Goal: Contribute content: Add original content to the website for others to see

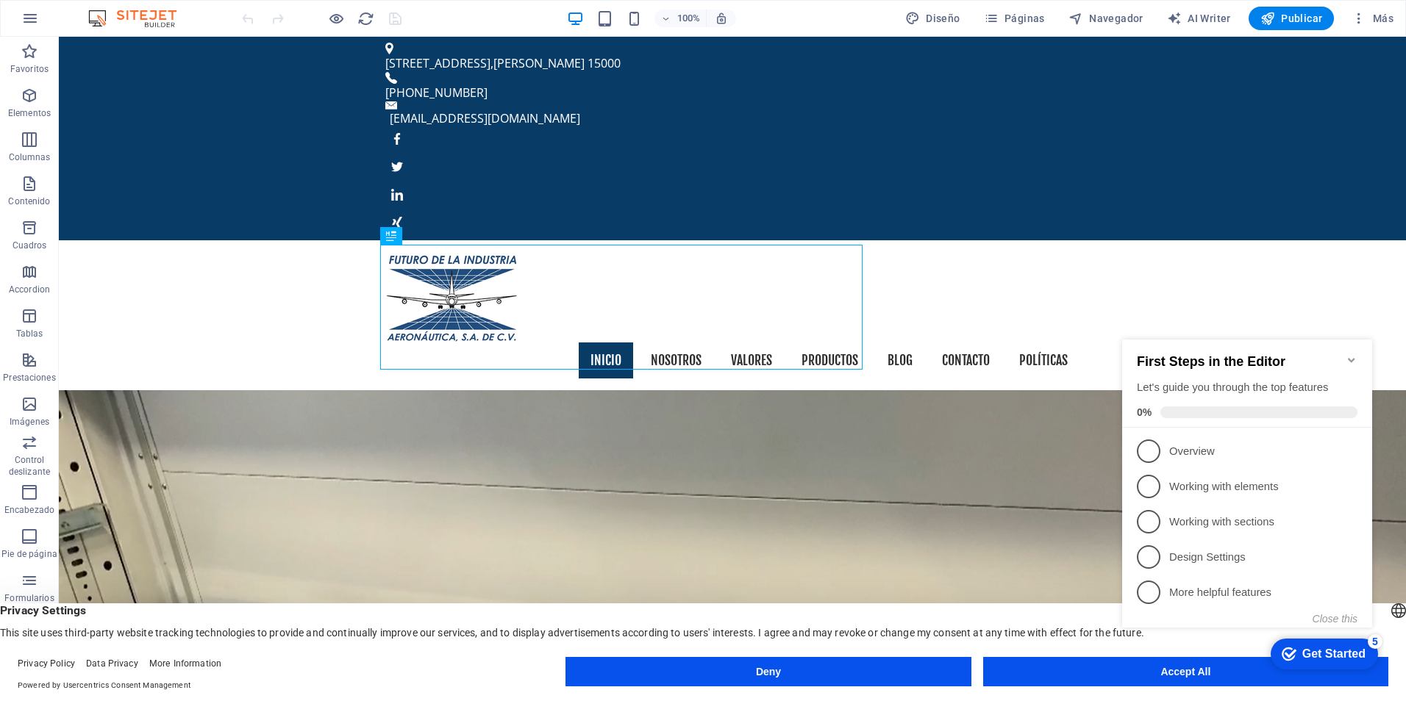
click at [1164, 677] on appcues-checklist "Contextual help checklist present on screen" at bounding box center [1250, 498] width 268 height 361
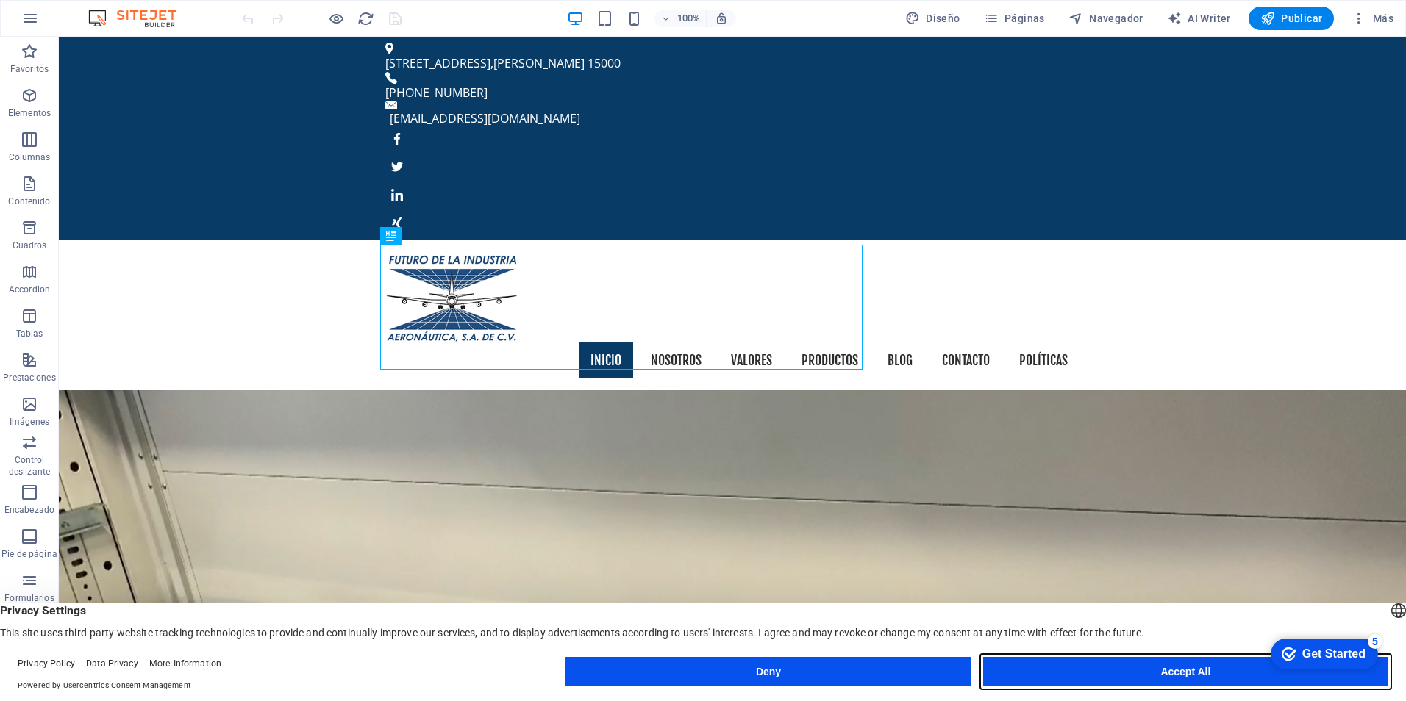
click at [1178, 674] on button "Accept All" at bounding box center [1185, 671] width 405 height 29
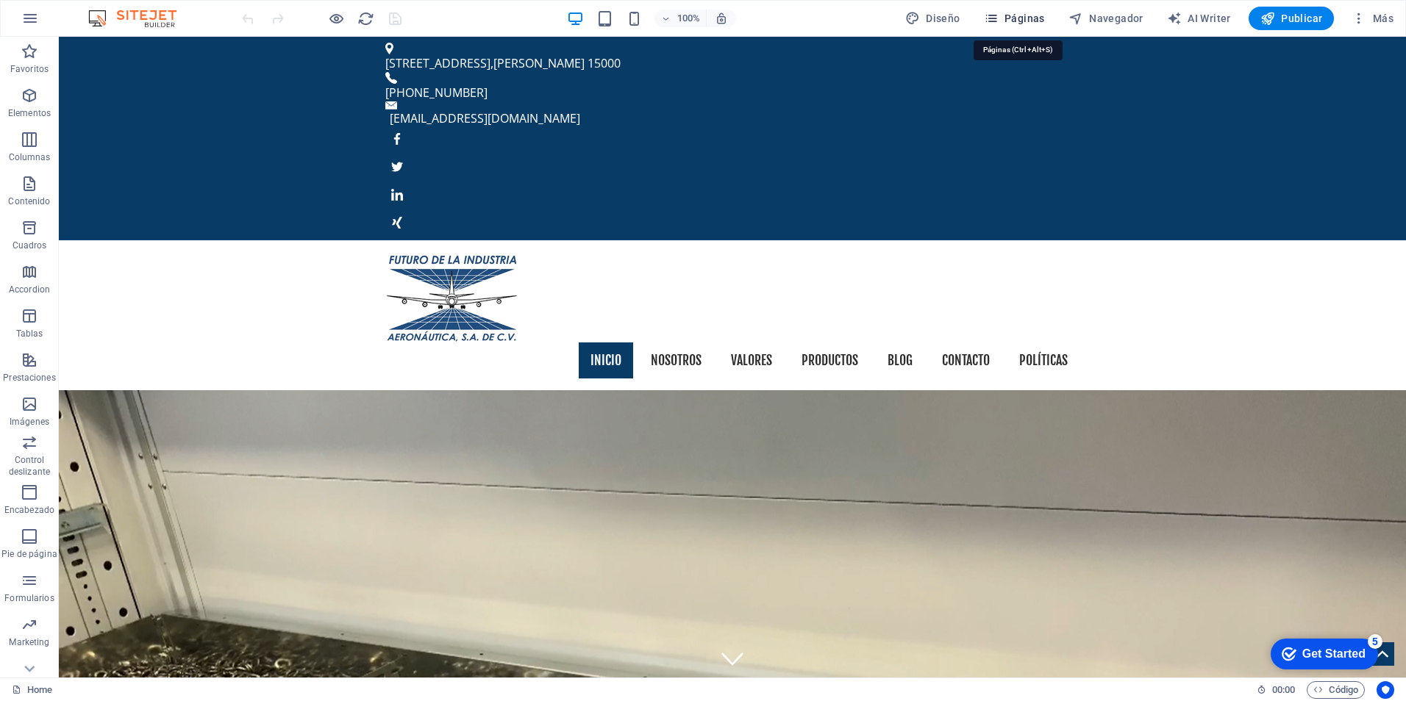
click at [1029, 16] on span "Páginas" at bounding box center [1014, 18] width 61 height 15
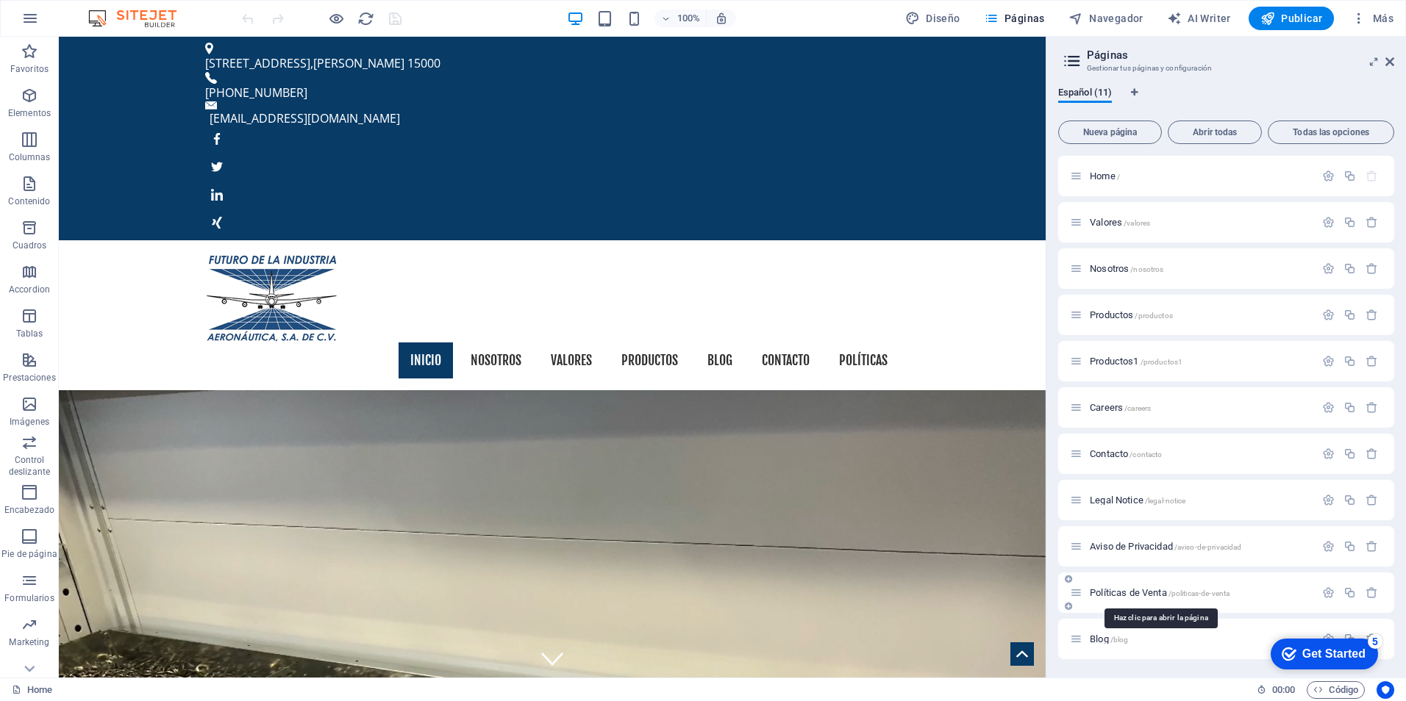
click at [1104, 589] on span "Políticas de Venta /politicas-de-venta" at bounding box center [1160, 592] width 140 height 11
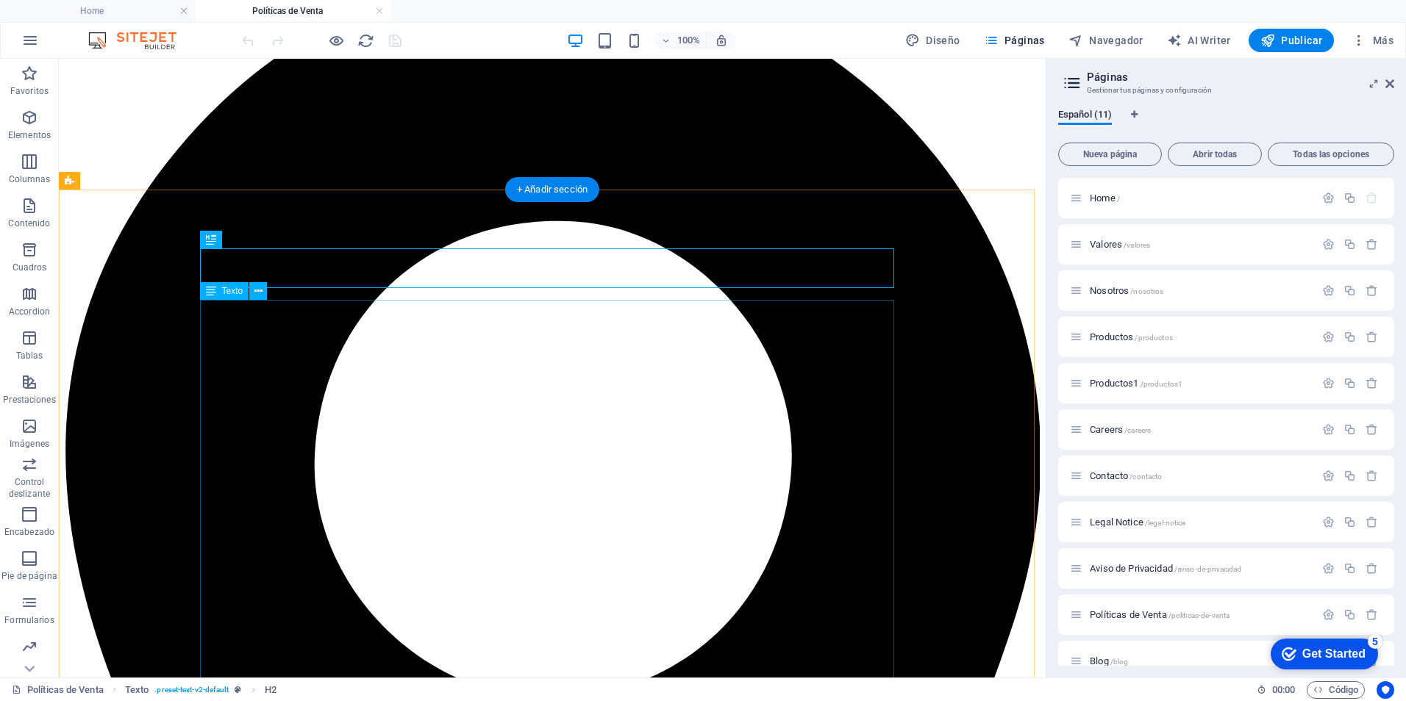
scroll to position [221, 0]
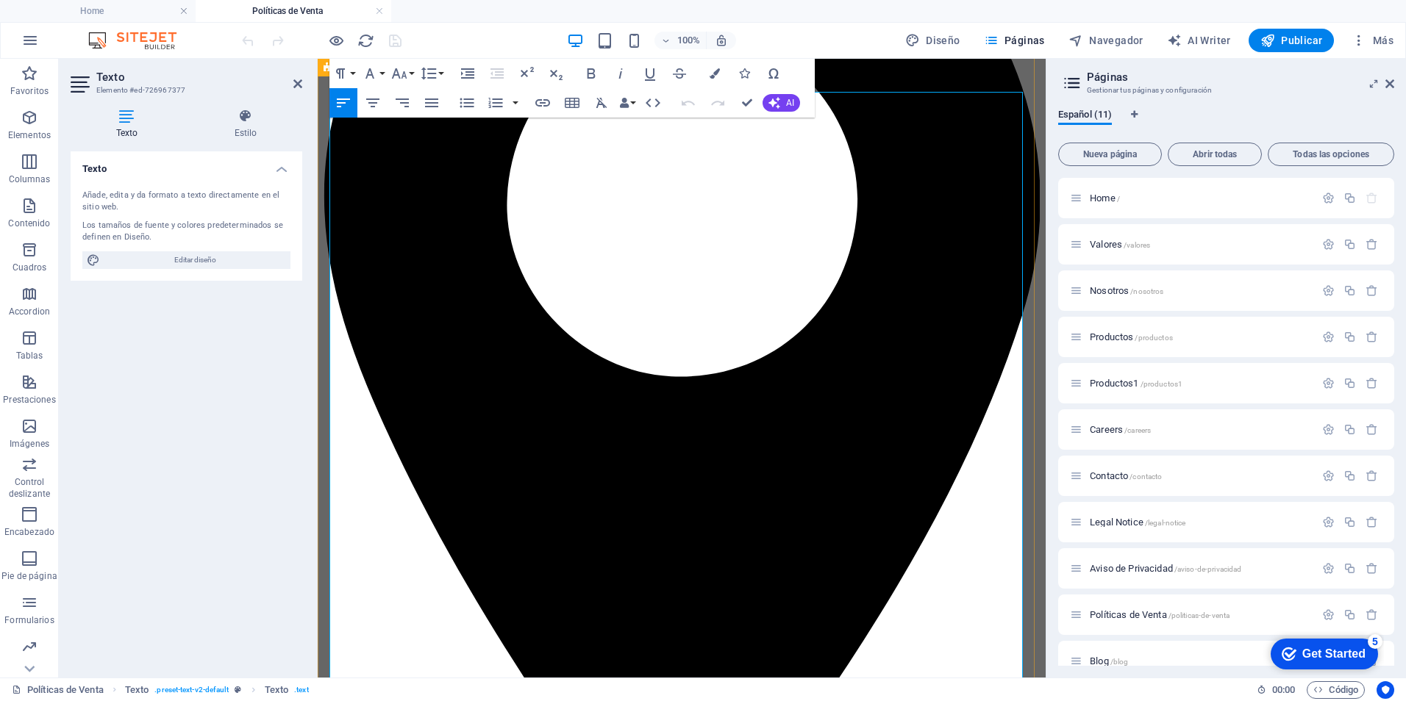
click at [1393, 86] on icon at bounding box center [1389, 84] width 9 height 12
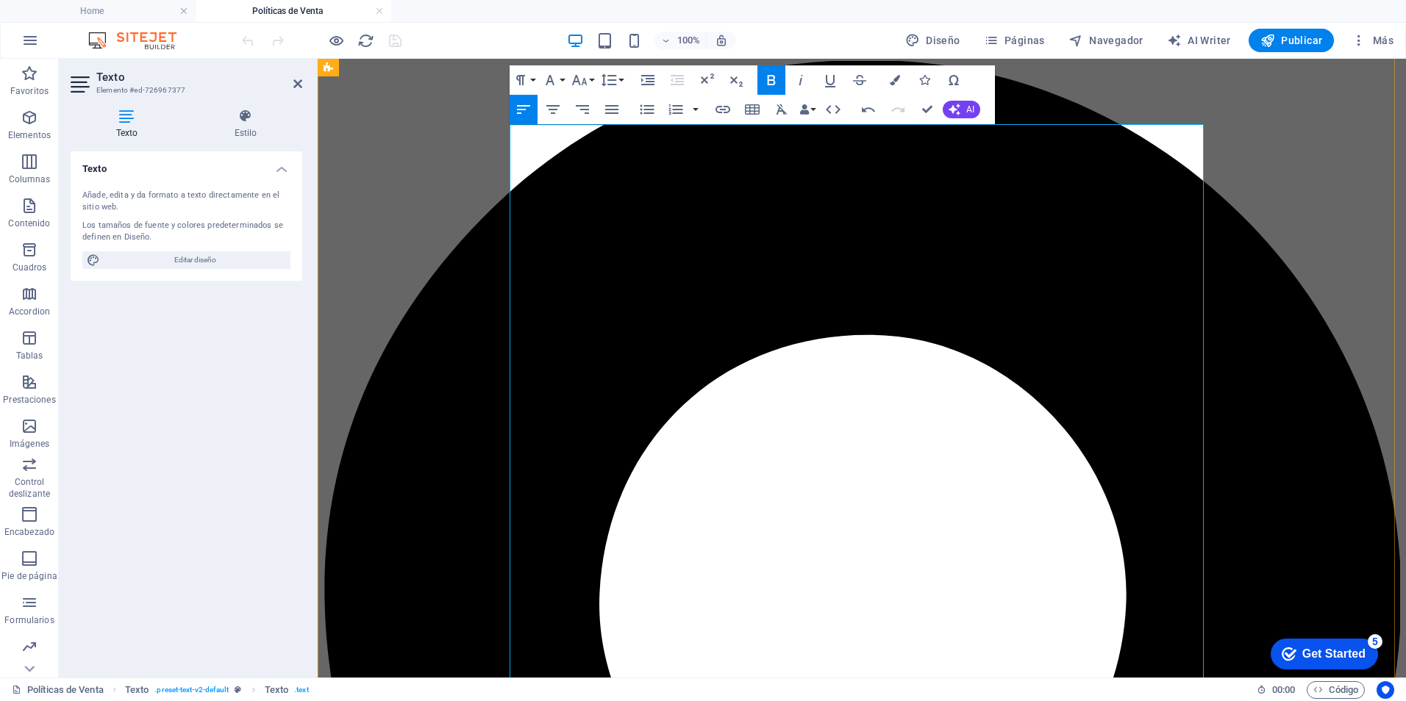
scroll to position [0, 0]
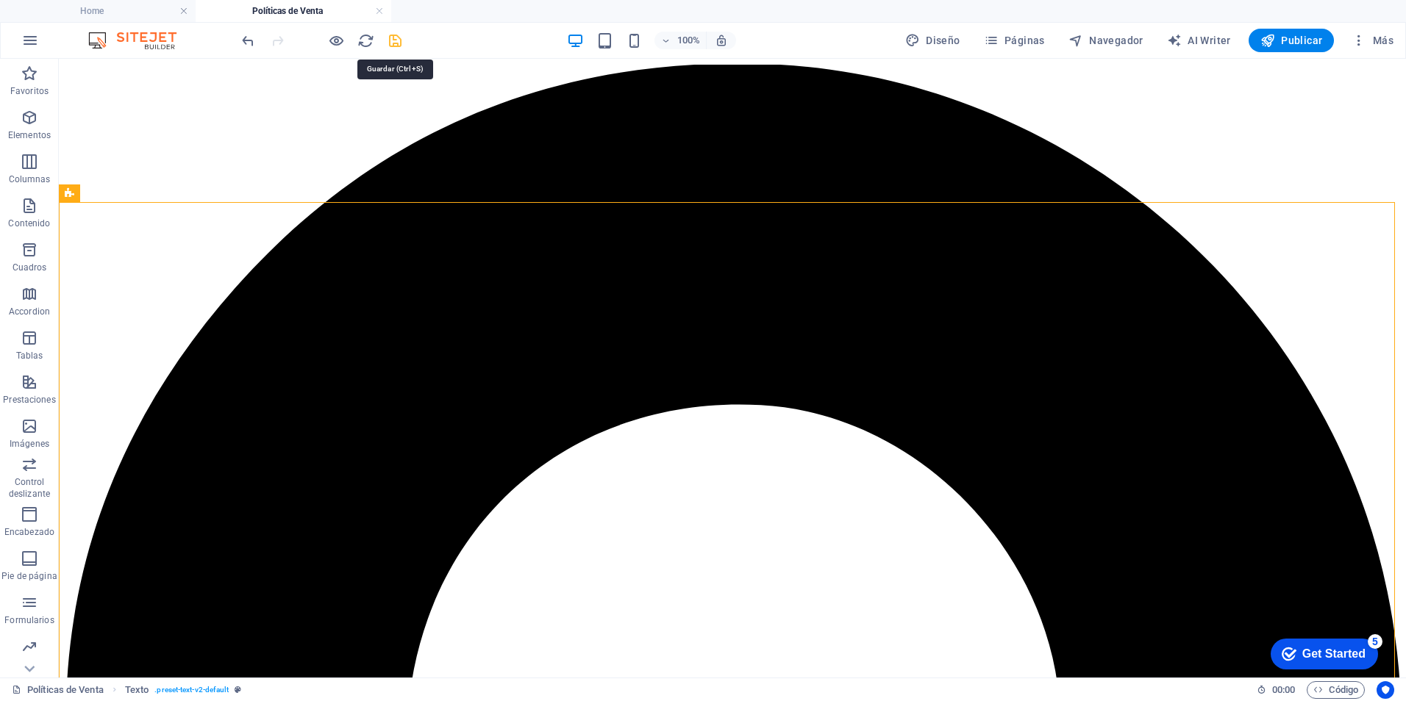
click at [401, 44] on icon "save" at bounding box center [395, 40] width 17 height 17
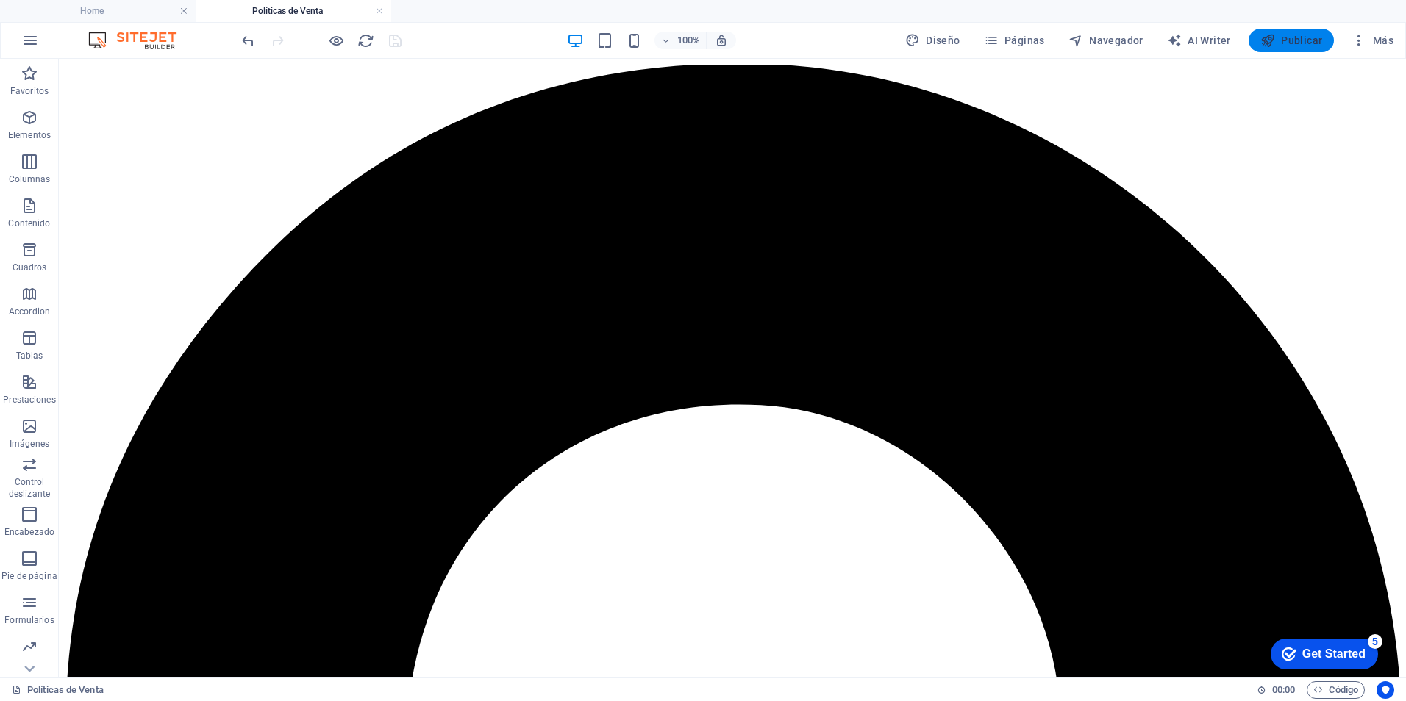
click at [1303, 36] on span "Publicar" at bounding box center [1291, 40] width 62 height 15
